Goal: Find specific page/section: Find specific page/section

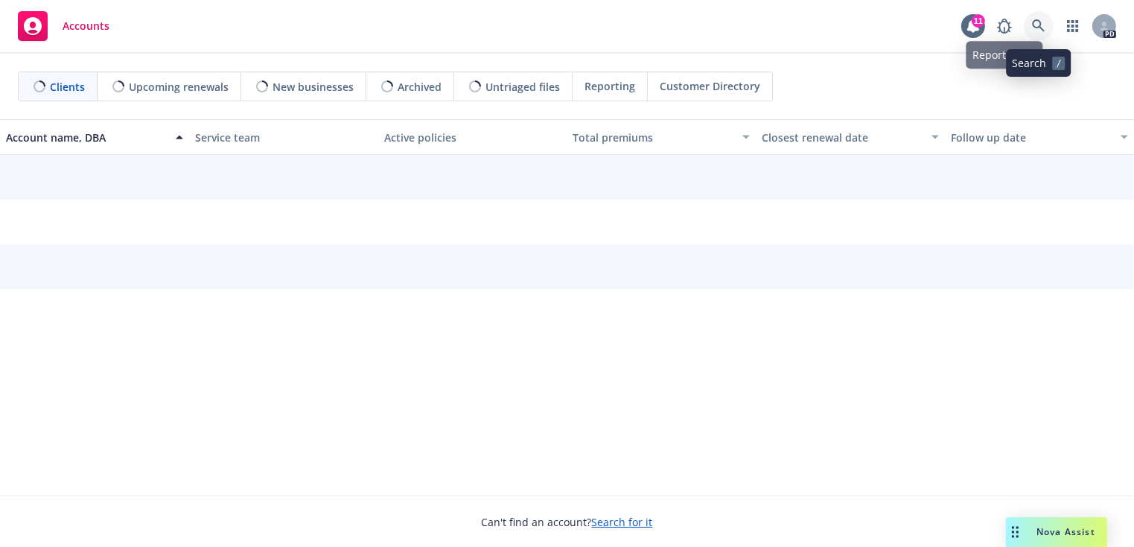
click at [1031, 25] on link at bounding box center [1039, 26] width 30 height 30
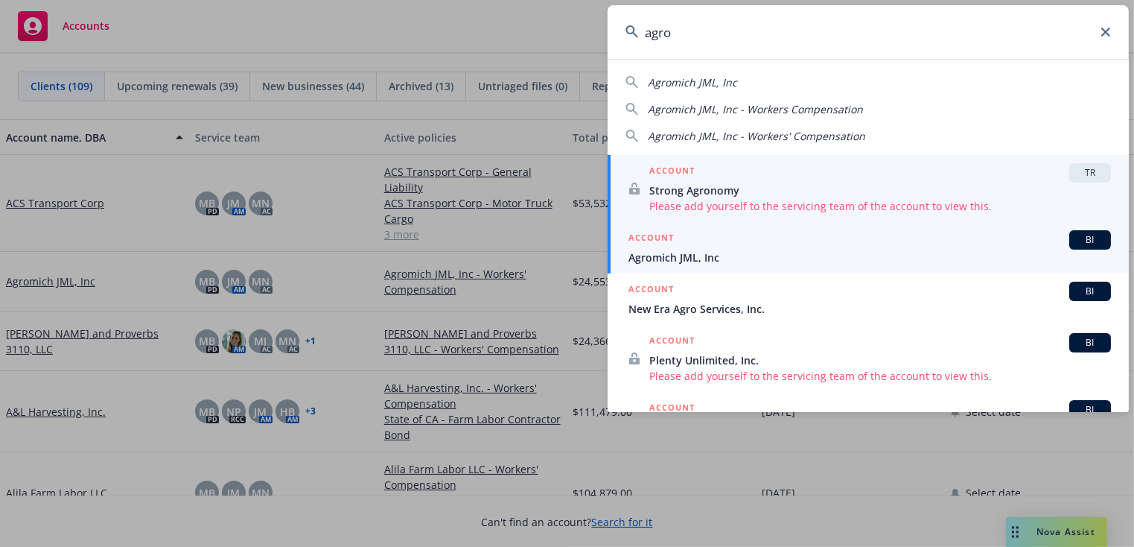
type input "agro"
click at [684, 250] on span "Agromich JML, Inc" at bounding box center [869, 257] width 483 height 16
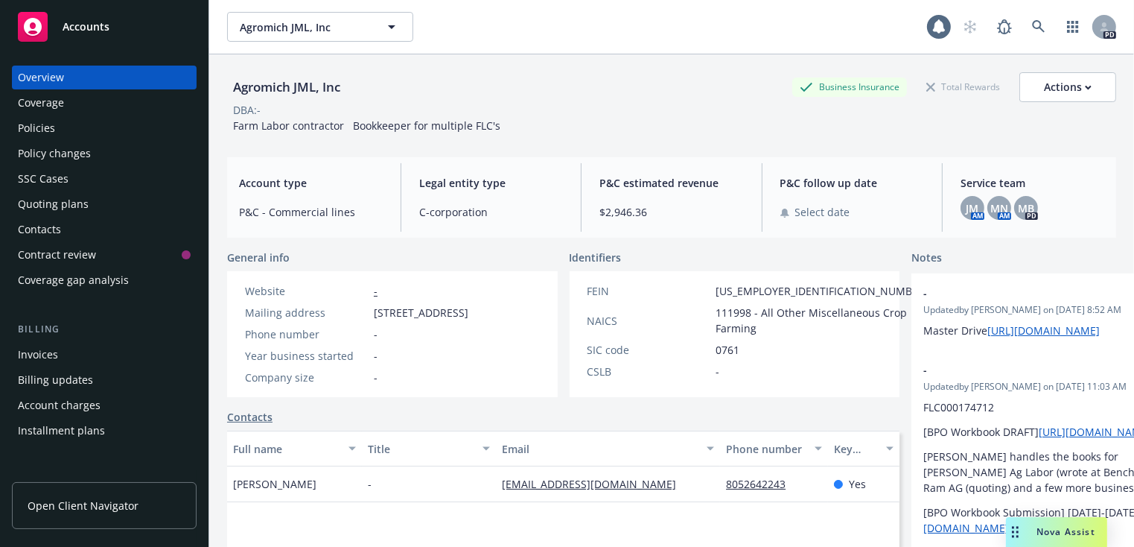
click at [34, 133] on div "Policies" at bounding box center [36, 128] width 37 height 24
